Goal: Task Accomplishment & Management: Manage account settings

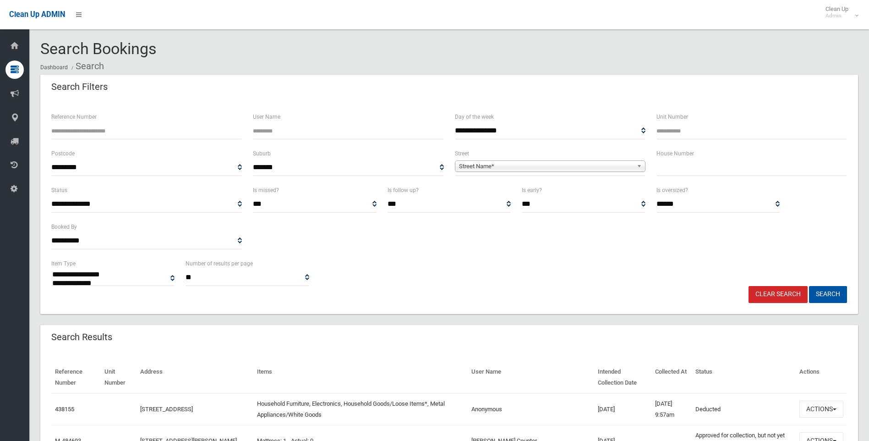
select select
click at [669, 172] on input "text" at bounding box center [752, 167] width 191 height 17
type input "**"
click at [500, 167] on span "Street Name*" at bounding box center [546, 166] width 174 height 11
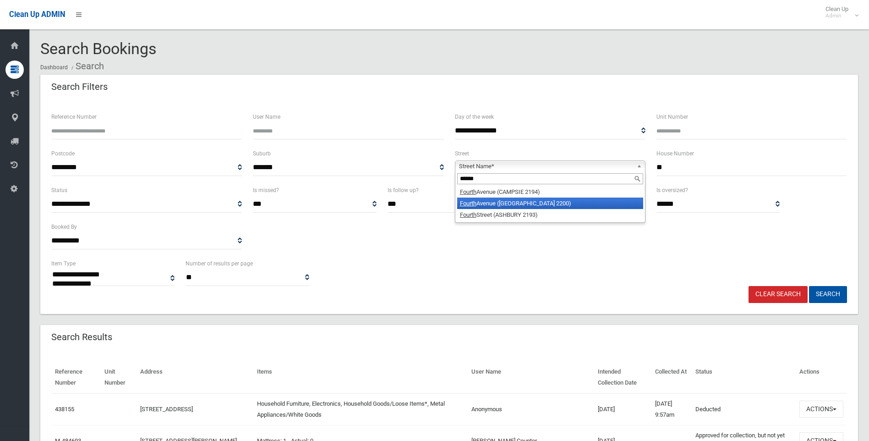
type input "******"
click at [500, 203] on li "Fourth Avenue (CONDELL PARK 2200)" at bounding box center [550, 203] width 186 height 11
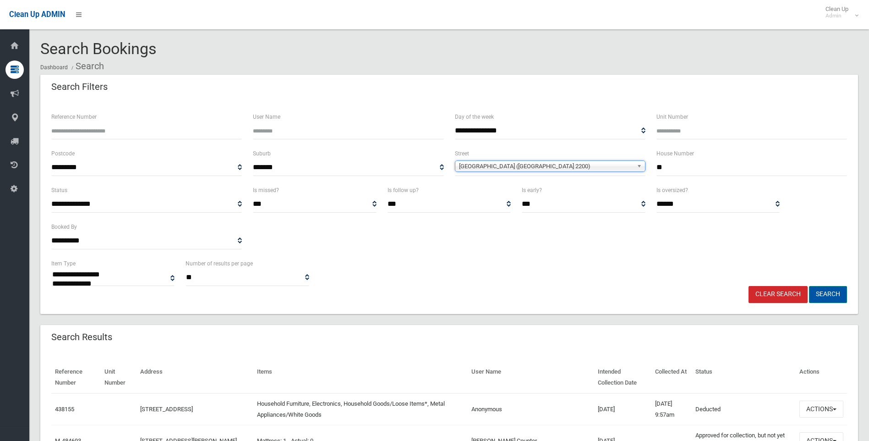
click at [820, 298] on button "Search" at bounding box center [828, 294] width 38 height 17
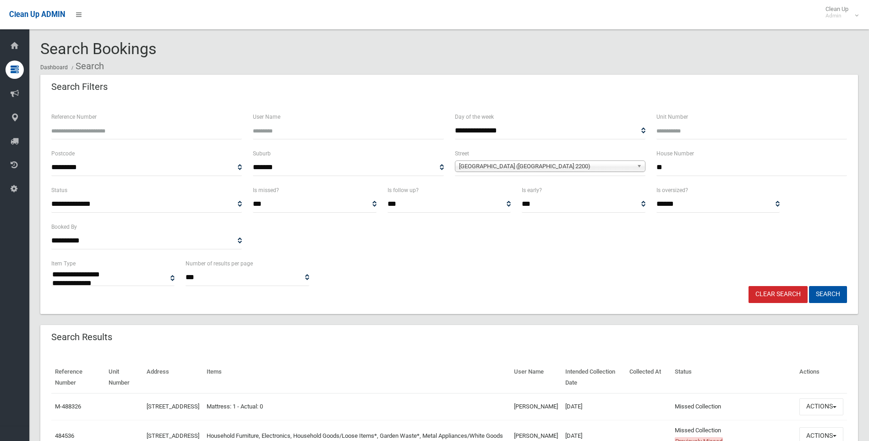
select select
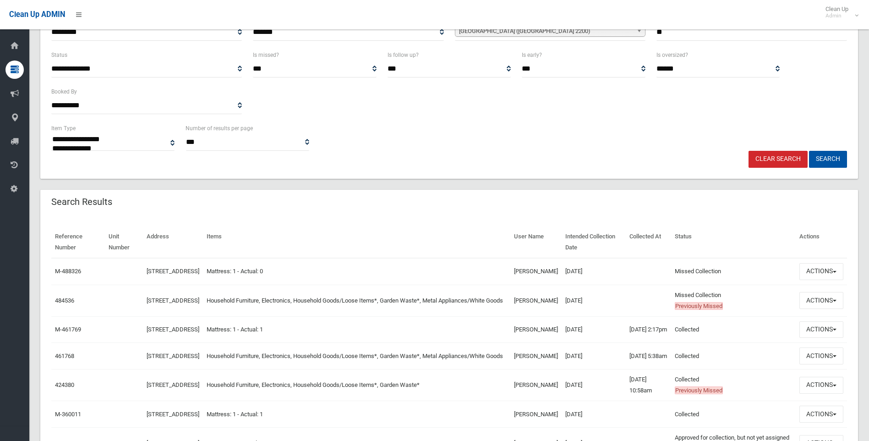
scroll to position [137, 0]
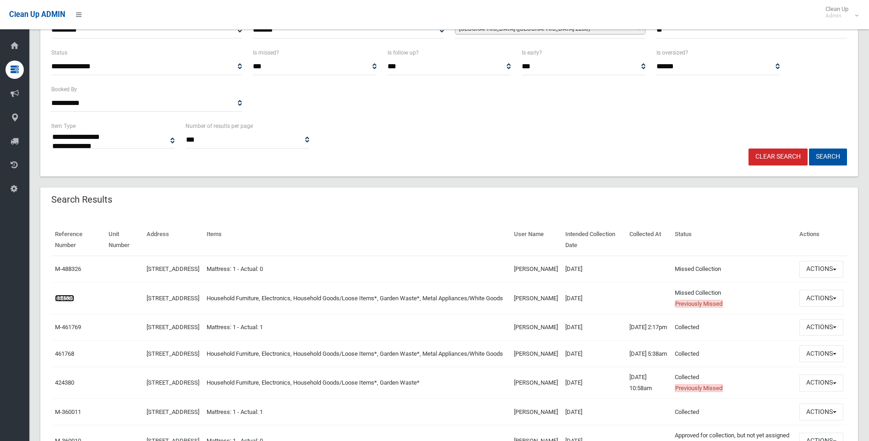
click at [64, 302] on link "484536" at bounding box center [64, 298] width 19 height 7
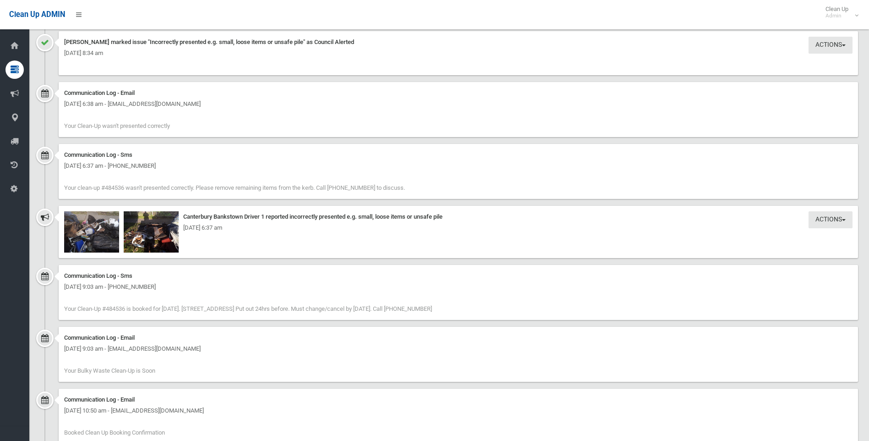
scroll to position [1237, 0]
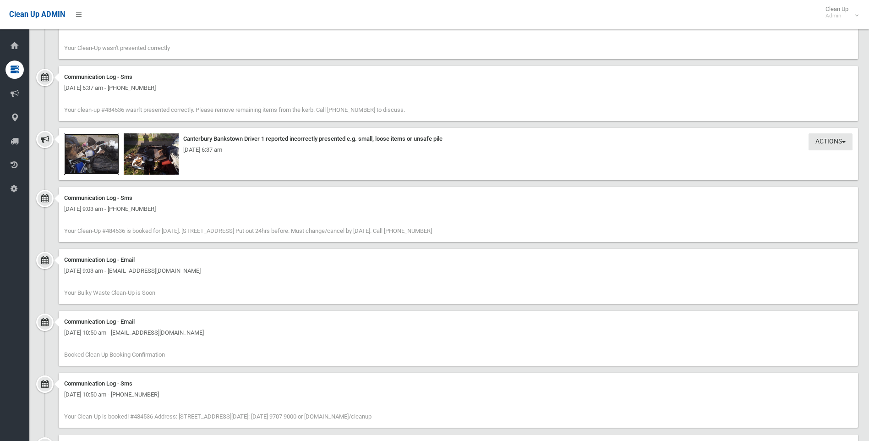
click at [82, 156] on img at bounding box center [91, 153] width 55 height 41
click at [135, 154] on div "Tuesday 23rd September 2025 - 6:37 am" at bounding box center [458, 149] width 789 height 11
click at [150, 151] on div "Tuesday 23rd September 2025 - 6:37 am" at bounding box center [458, 149] width 789 height 11
click at [138, 148] on div "Tuesday 23rd September 2025 - 6:37 am" at bounding box center [458, 149] width 789 height 11
click at [73, 143] on img at bounding box center [91, 153] width 55 height 41
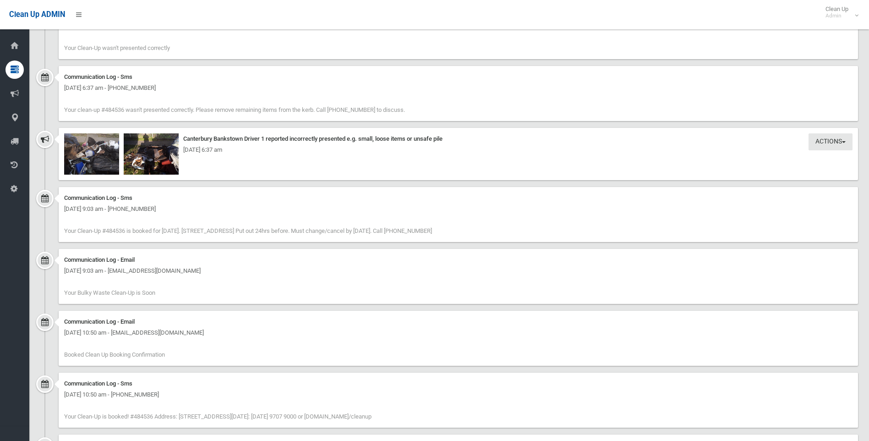
click at [147, 154] on div "[DATE] 6:37 am" at bounding box center [458, 149] width 789 height 11
click at [148, 154] on div "[DATE] 6:37 am" at bounding box center [458, 149] width 789 height 11
click at [93, 139] on img at bounding box center [91, 153] width 55 height 41
click at [154, 145] on div "[DATE] 6:37 am" at bounding box center [458, 149] width 789 height 11
click at [153, 142] on img at bounding box center [151, 153] width 55 height 41
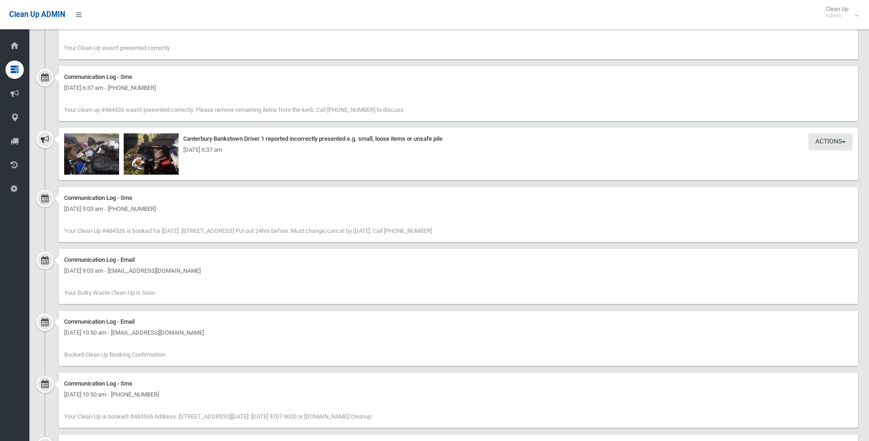
click at [171, 154] on div "[DATE] 6:37 am" at bounding box center [458, 149] width 789 height 11
click at [154, 155] on div "[DATE] 6:37 am" at bounding box center [458, 149] width 789 height 11
click at [171, 166] on img at bounding box center [151, 153] width 55 height 41
click at [170, 160] on img at bounding box center [151, 153] width 55 height 41
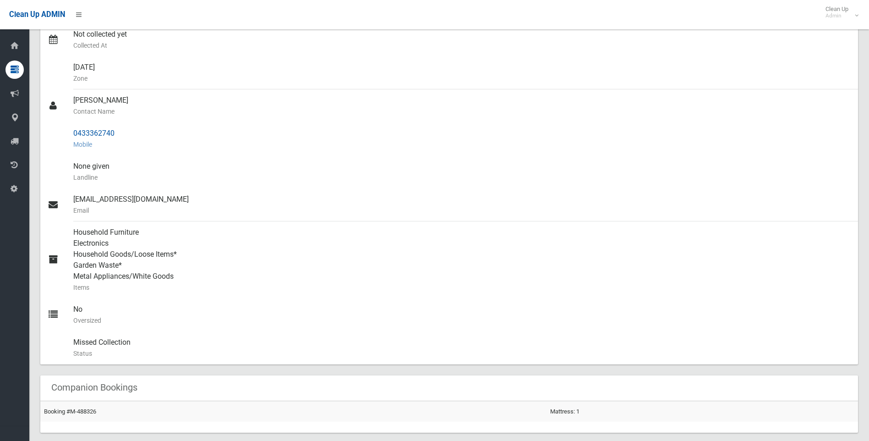
scroll to position [137, 0]
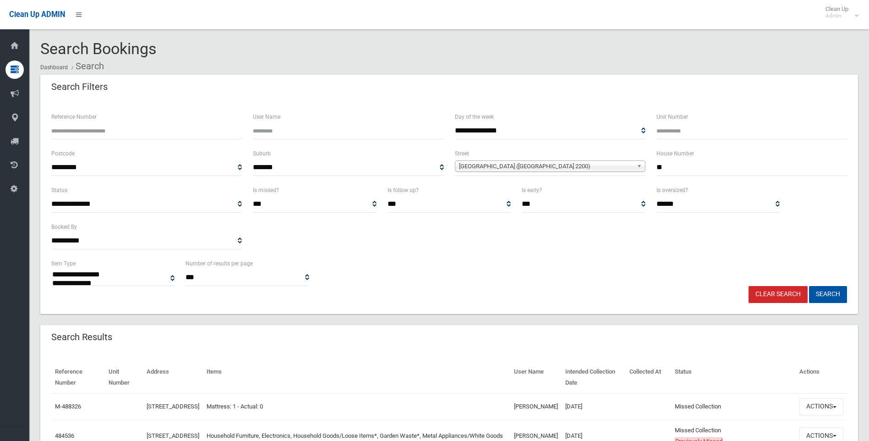
select select
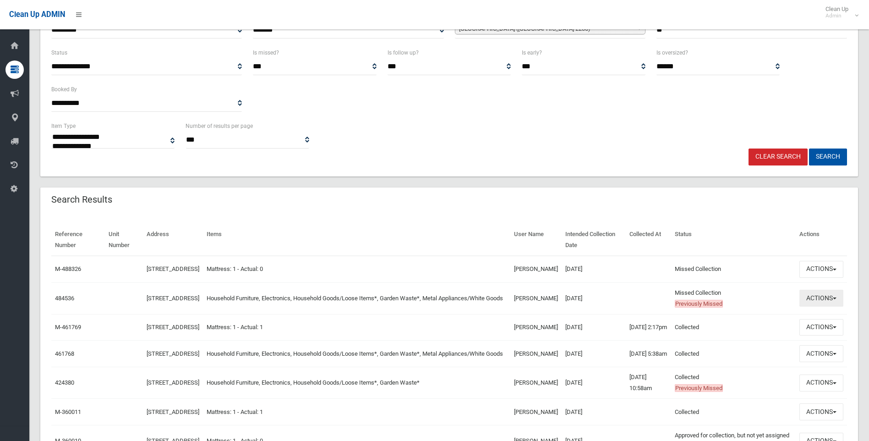
click at [817, 305] on button "Actions" at bounding box center [822, 298] width 44 height 17
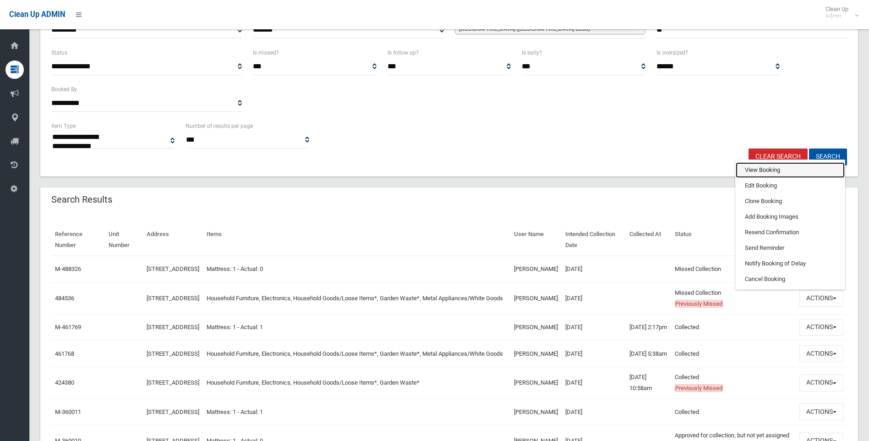
click at [747, 177] on link "View Booking" at bounding box center [790, 170] width 109 height 16
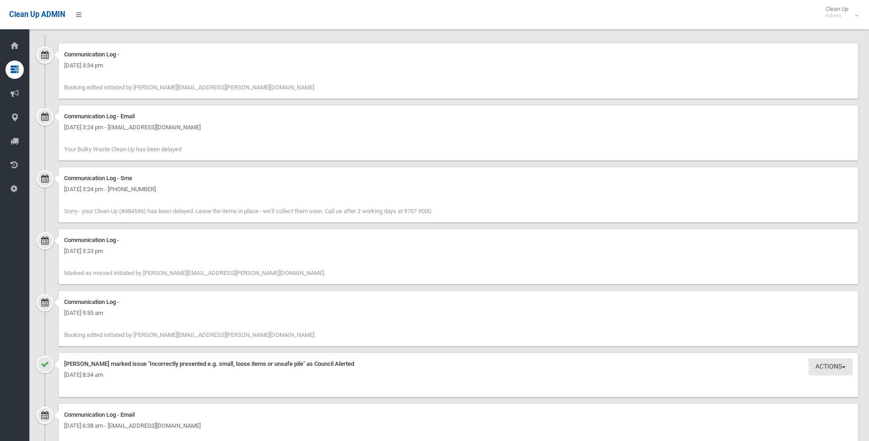
scroll to position [917, 0]
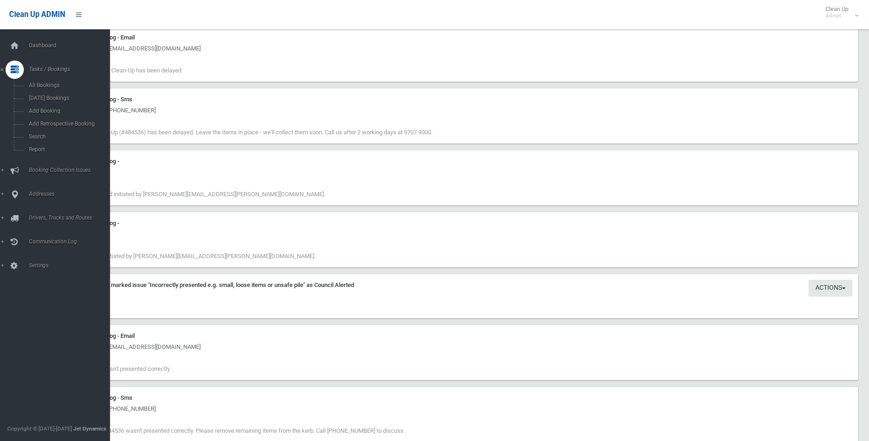
click at [20, 68] on div at bounding box center [14, 69] width 18 height 18
click at [12, 64] on icon at bounding box center [15, 69] width 8 height 18
click at [38, 132] on link "Search" at bounding box center [58, 136] width 117 height 13
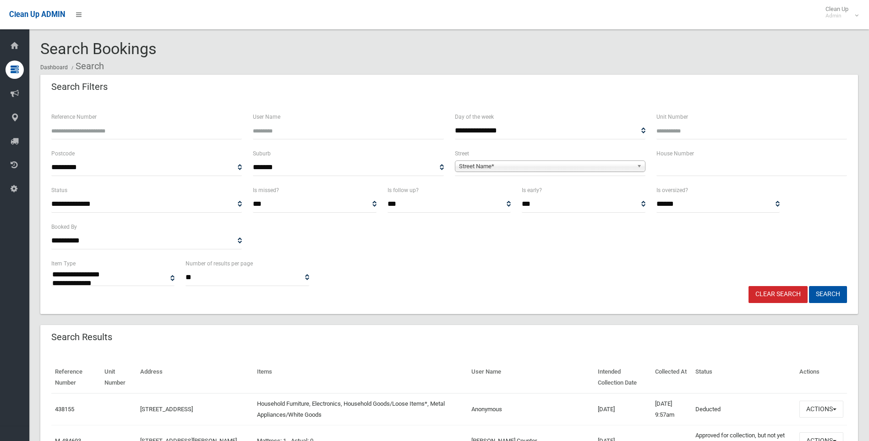
select select
click at [670, 169] on input "text" at bounding box center [752, 167] width 191 height 17
type input "**"
click at [484, 165] on span "Street Name*" at bounding box center [546, 166] width 174 height 11
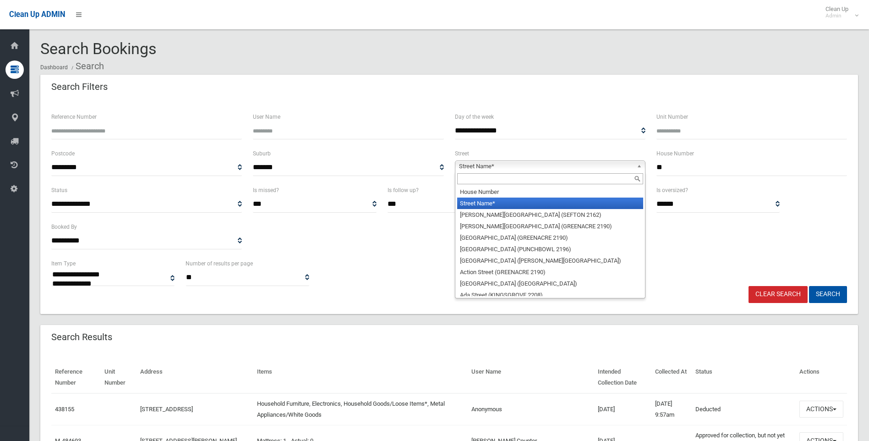
click at [484, 176] on input "text" at bounding box center [550, 178] width 186 height 11
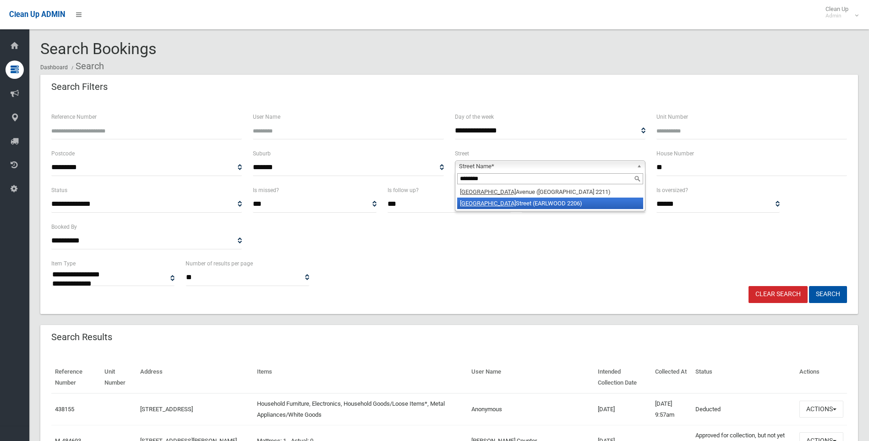
type input "********"
click at [506, 202] on li "Richmond Street (EARLWOOD 2206)" at bounding box center [550, 203] width 186 height 11
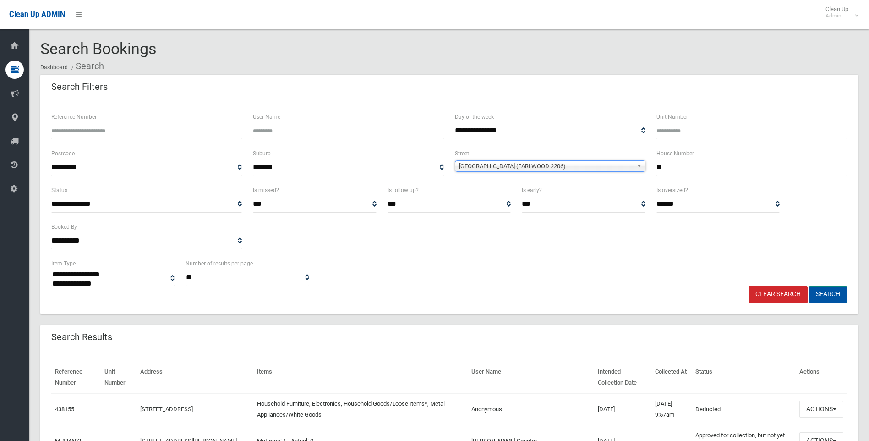
click at [826, 293] on button "Search" at bounding box center [828, 294] width 38 height 17
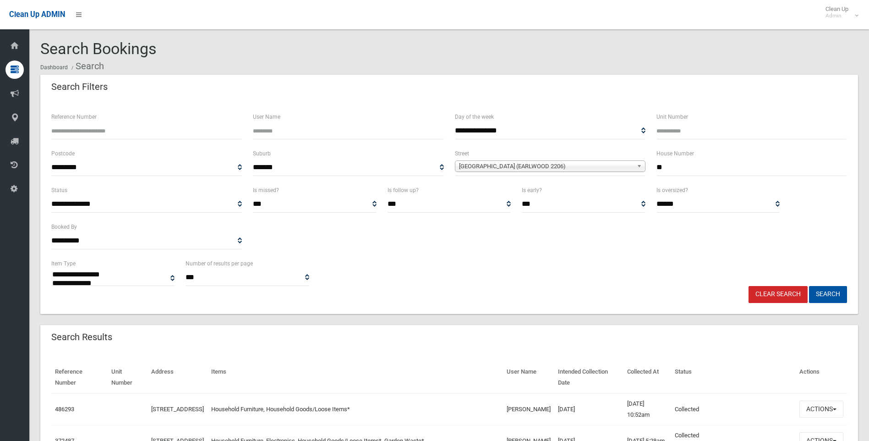
select select
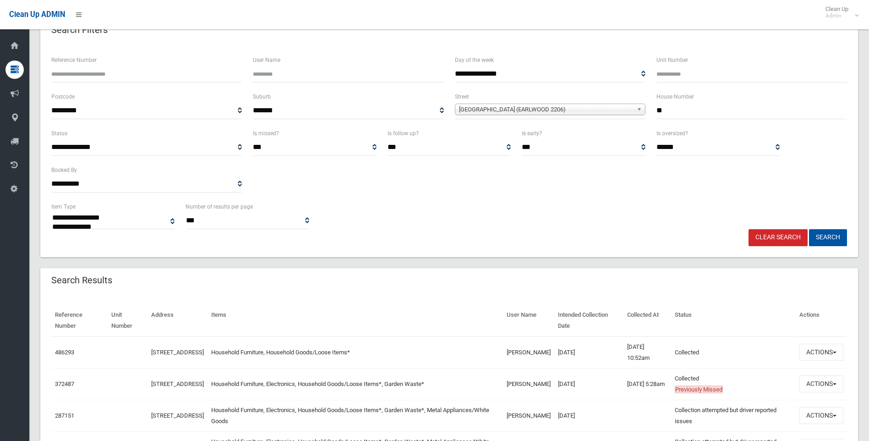
scroll to position [137, 0]
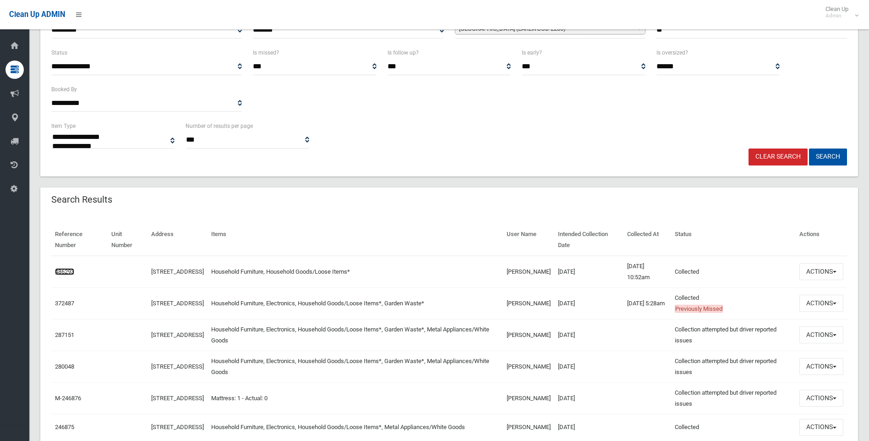
click at [58, 271] on link "486293" at bounding box center [64, 271] width 19 height 7
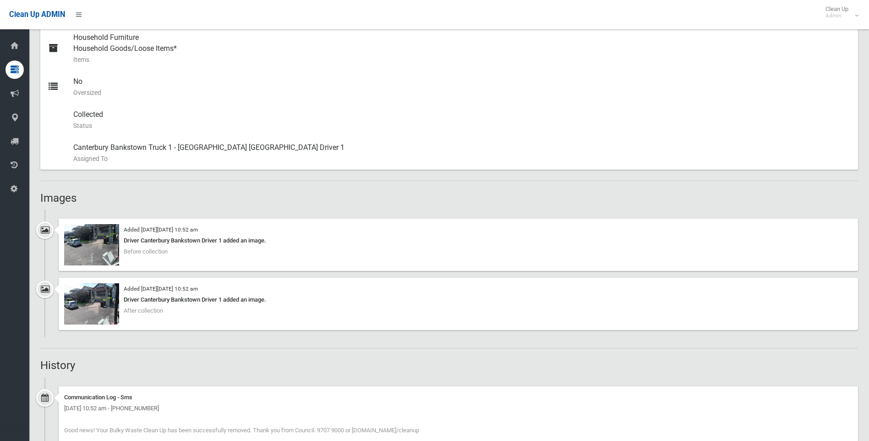
scroll to position [412, 0]
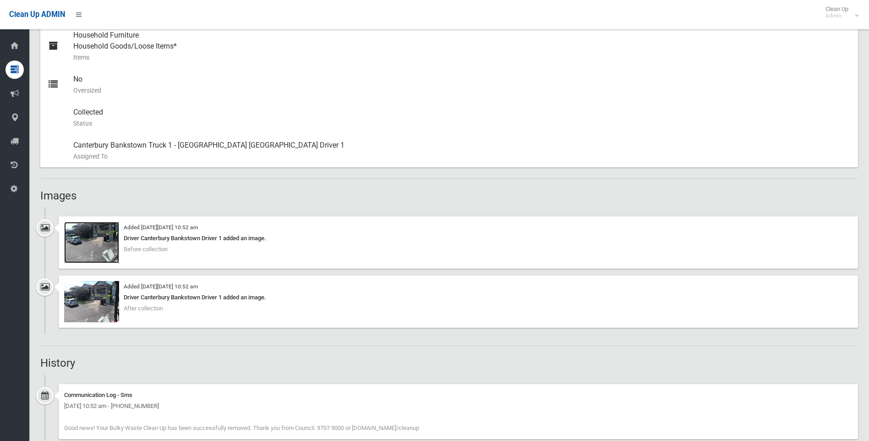
click at [89, 251] on img at bounding box center [91, 242] width 55 height 41
click at [98, 249] on img at bounding box center [91, 242] width 55 height 41
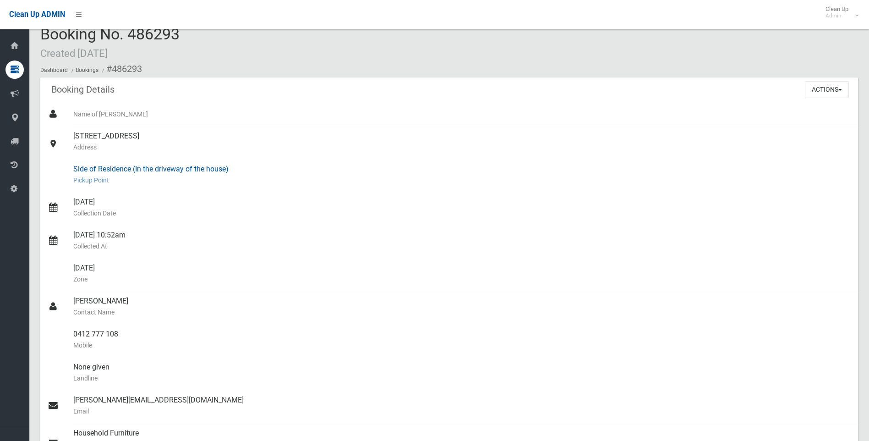
scroll to position [0, 0]
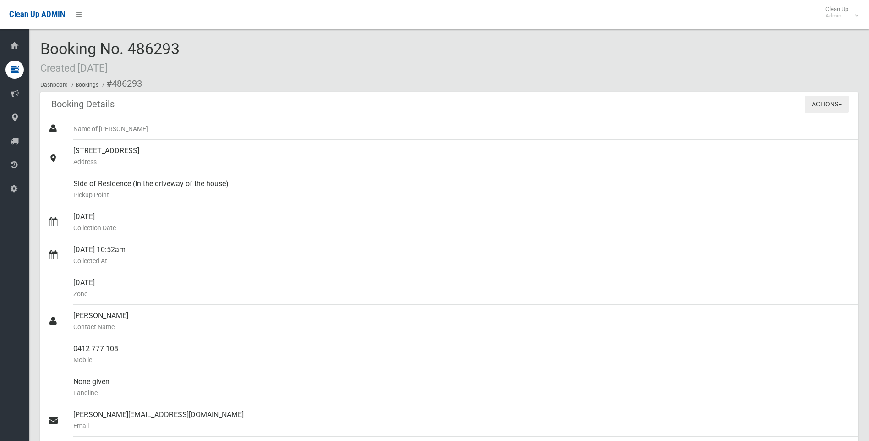
click at [827, 106] on button "Actions" at bounding box center [827, 104] width 44 height 17
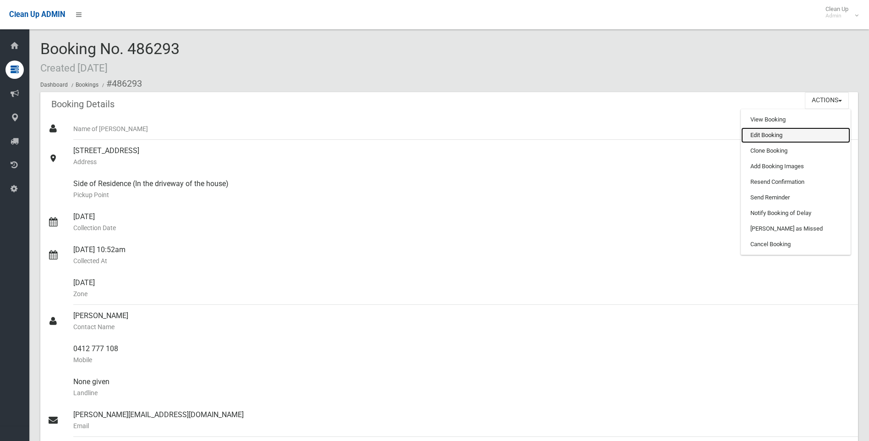
click at [780, 132] on link "Edit Booking" at bounding box center [796, 135] width 109 height 16
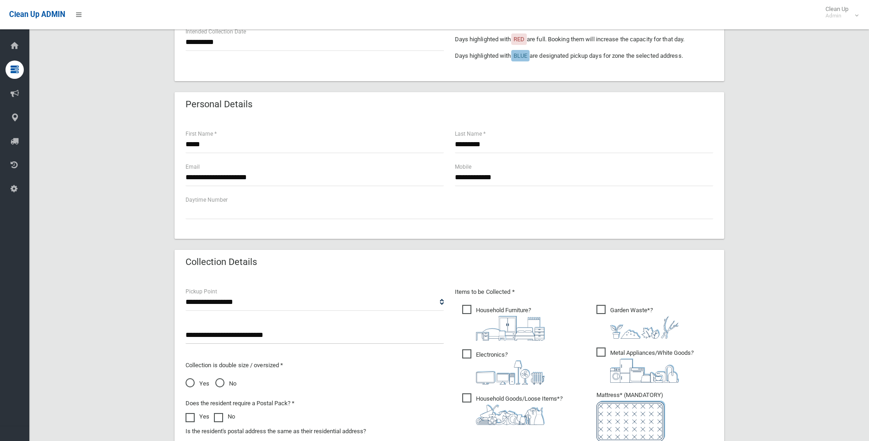
scroll to position [275, 0]
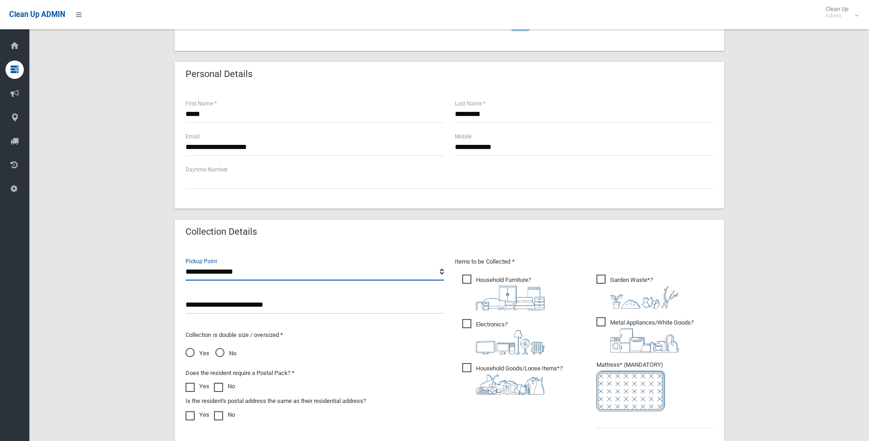
click at [441, 271] on select "**********" at bounding box center [315, 272] width 258 height 17
click at [186, 264] on select "**********" at bounding box center [315, 272] width 258 height 17
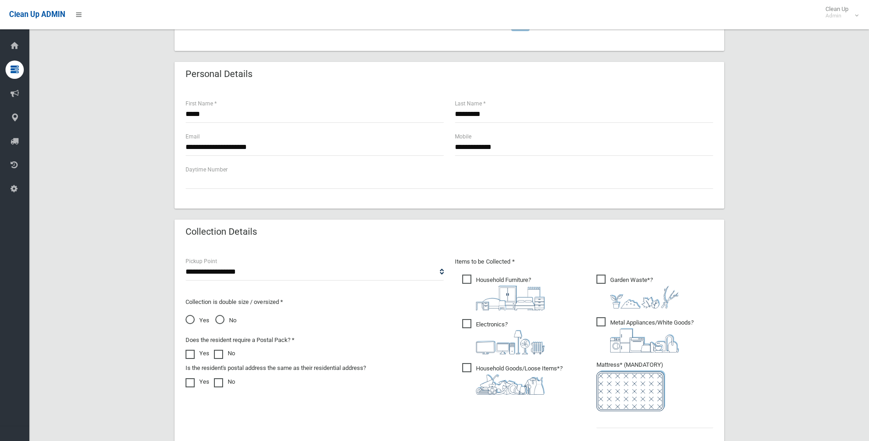
click at [445, 271] on div "**********" at bounding box center [314, 331] width 269 height 151
click at [441, 269] on select "**********" at bounding box center [315, 272] width 258 height 17
select select "*"
click at [186, 264] on select "**********" at bounding box center [315, 272] width 258 height 17
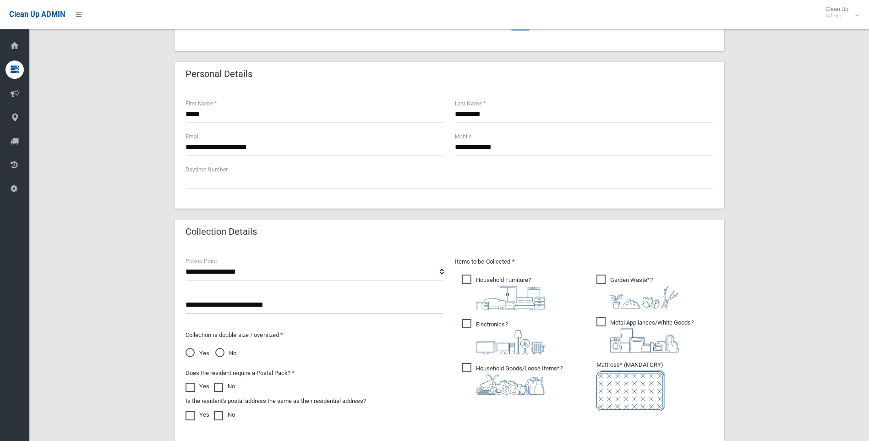
drag, startPoint x: 331, startPoint y: 303, endPoint x: 102, endPoint y: 311, distance: 229.3
click at [102, 311] on div "**********" at bounding box center [449, 197] width 818 height 795
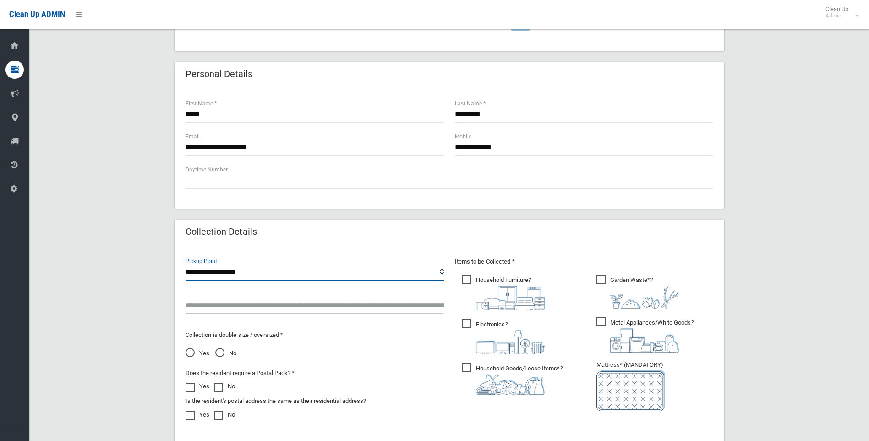
click at [441, 269] on select "**********" at bounding box center [315, 272] width 258 height 17
select select "*"
click at [186, 264] on select "**********" at bounding box center [315, 272] width 258 height 17
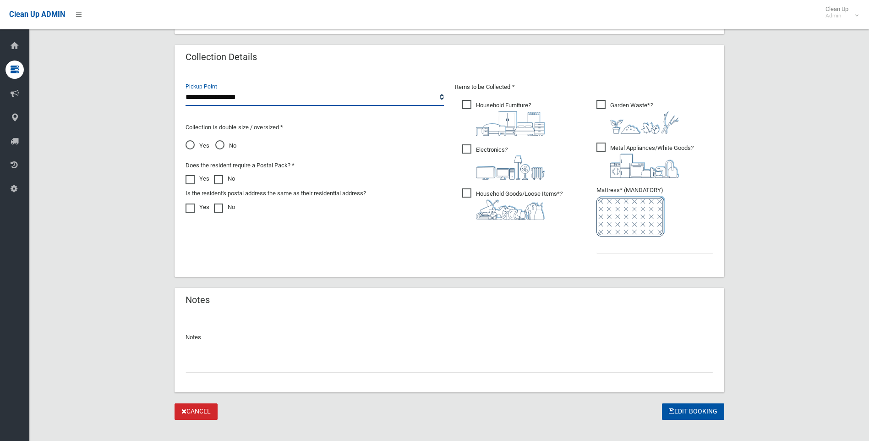
scroll to position [458, 0]
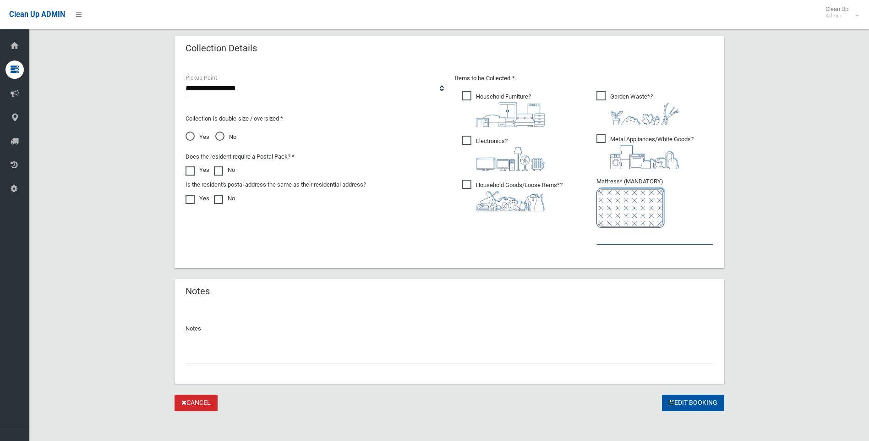
click at [634, 241] on input "text" at bounding box center [655, 236] width 117 height 17
type input "*"
click at [298, 353] on input "text" at bounding box center [450, 355] width 528 height 17
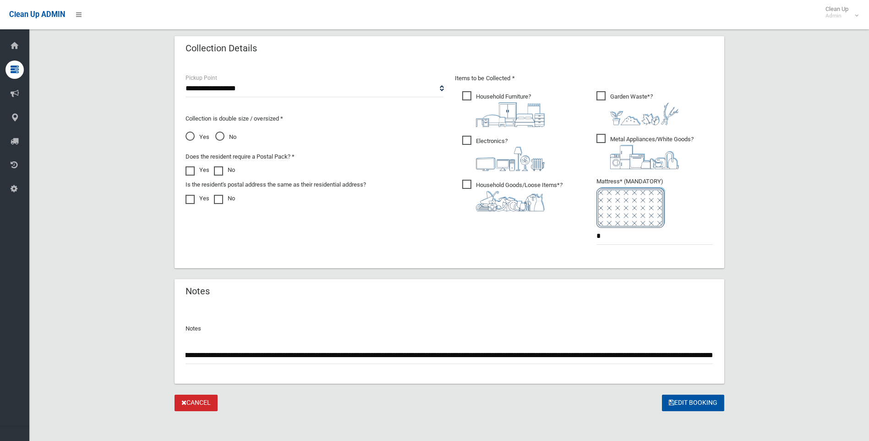
scroll to position [0, 93]
click at [249, 356] on input "**********" at bounding box center [450, 355] width 528 height 17
type input "**********"
click at [686, 402] on button "Edit Booking" at bounding box center [693, 403] width 62 height 17
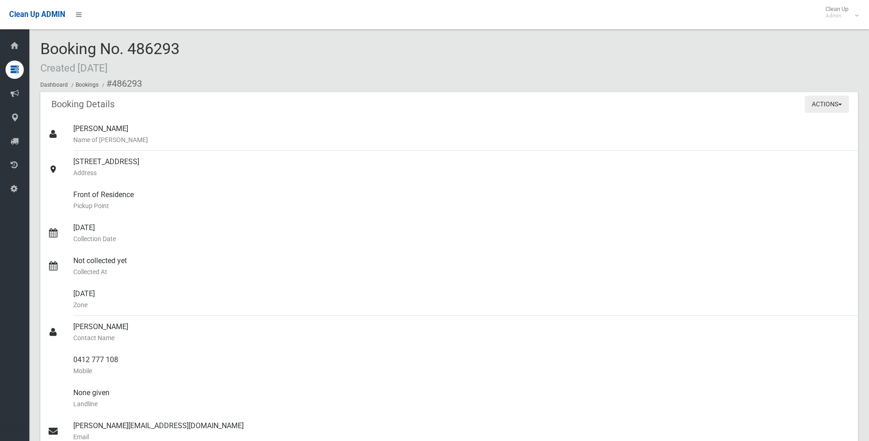
click at [821, 101] on button "Actions" at bounding box center [827, 104] width 44 height 17
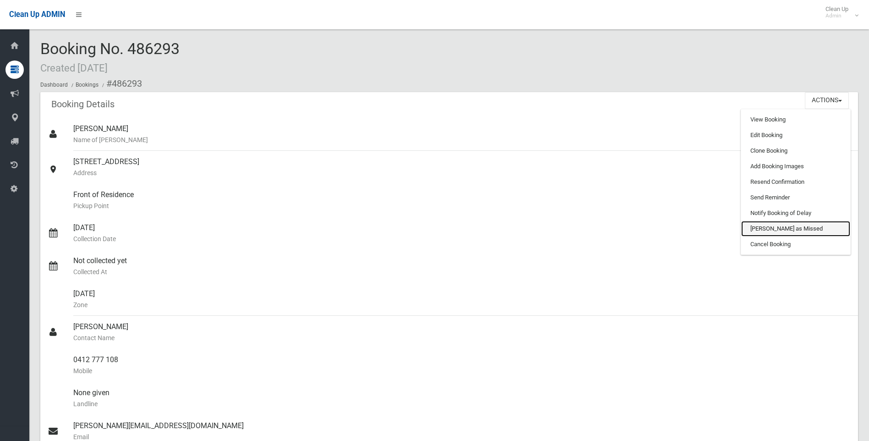
click at [780, 228] on link "[PERSON_NAME] as Missed" at bounding box center [796, 229] width 109 height 16
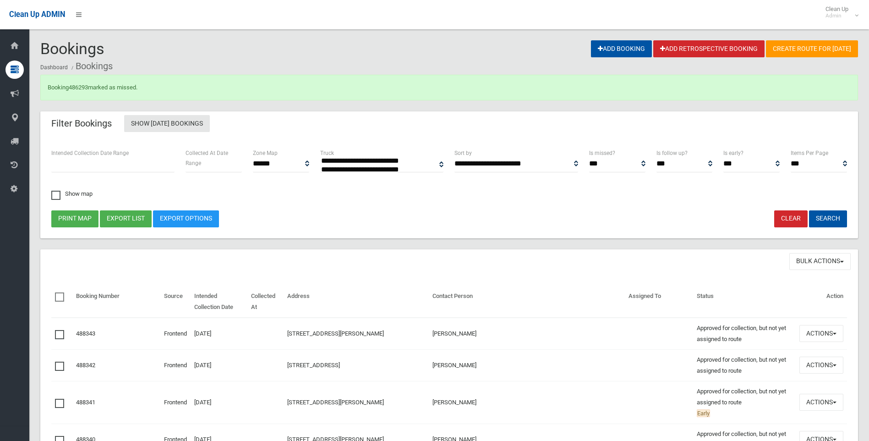
select select
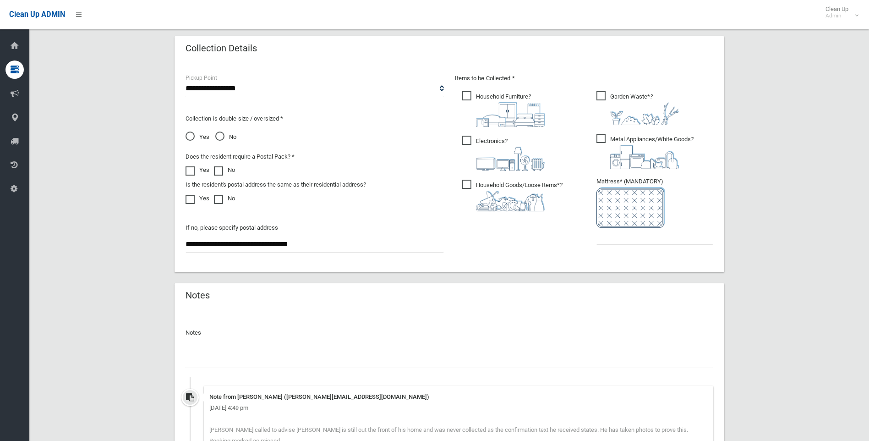
scroll to position [458, 0]
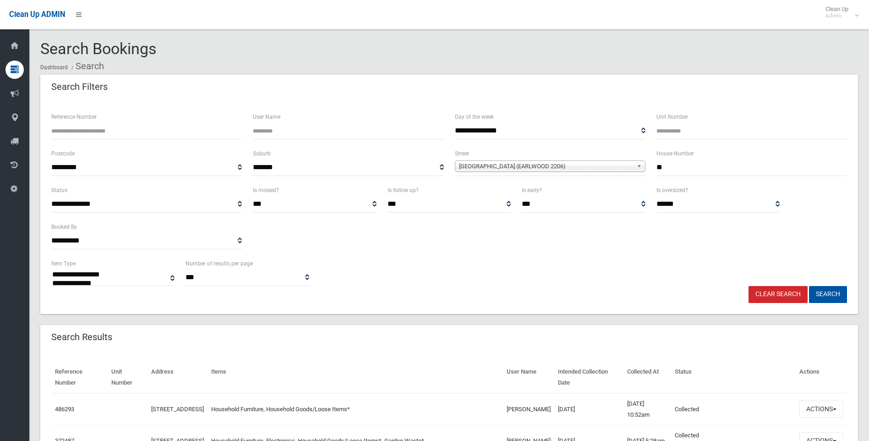
select select
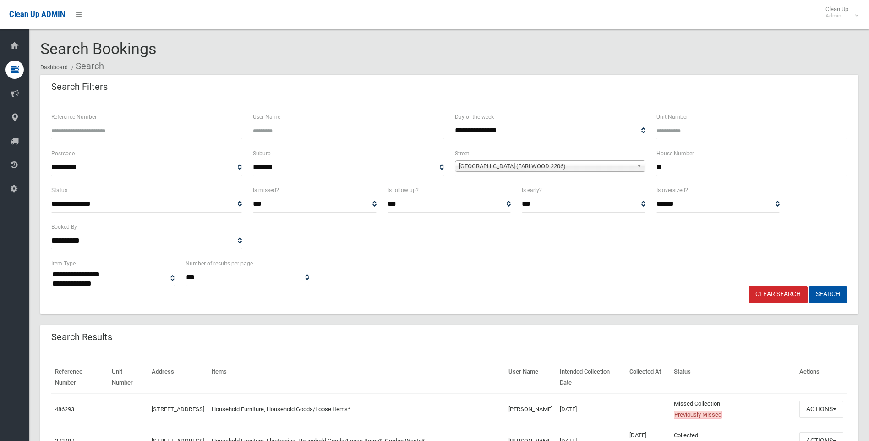
click at [775, 293] on link "Clear Search" at bounding box center [778, 294] width 59 height 17
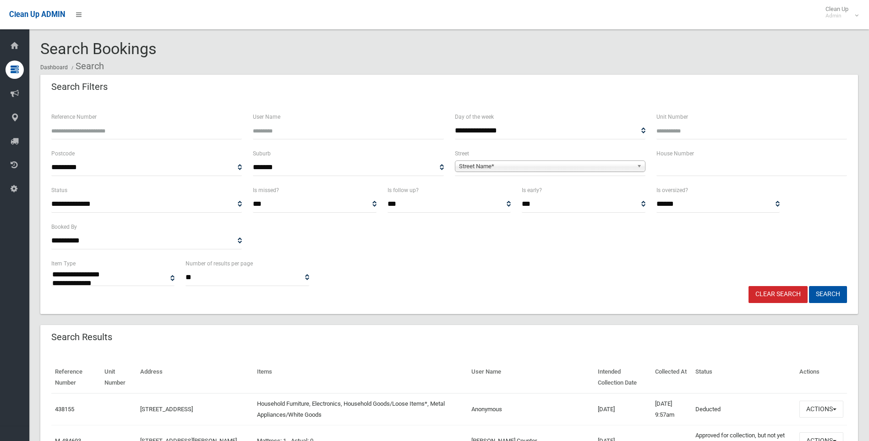
select select
